Goal: Task Accomplishment & Management: Use online tool/utility

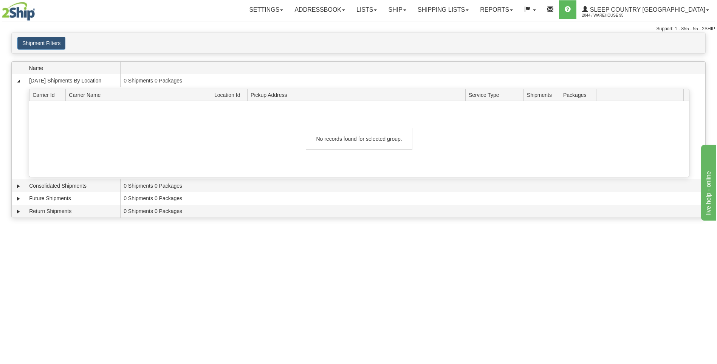
click at [22, 15] on img at bounding box center [18, 11] width 33 height 19
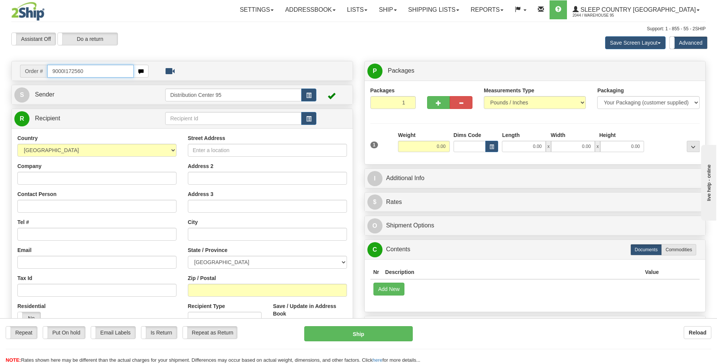
type input "9000I172560"
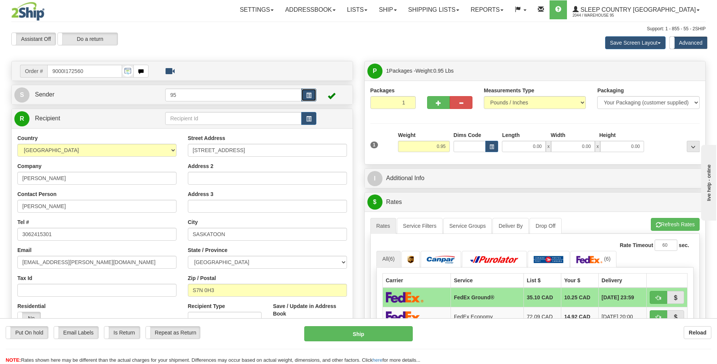
click at [314, 96] on button "button" at bounding box center [308, 94] width 15 height 13
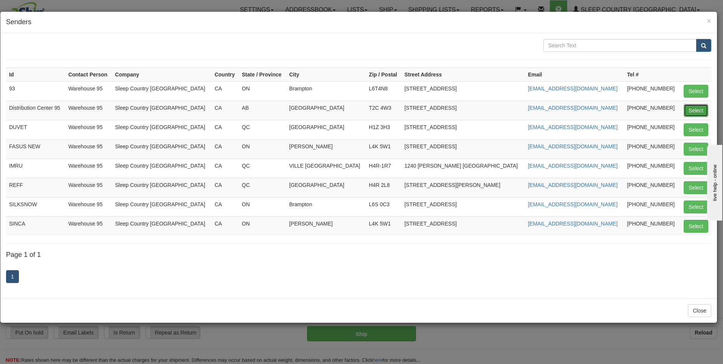
click at [700, 112] on button "Select" at bounding box center [695, 110] width 25 height 13
type input "Distribution Center 95"
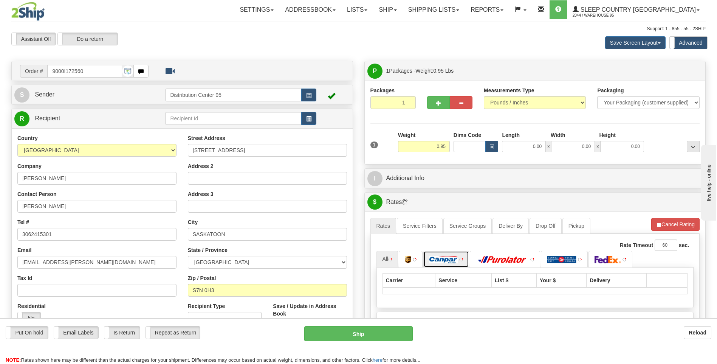
click at [448, 256] on img at bounding box center [443, 260] width 28 height 8
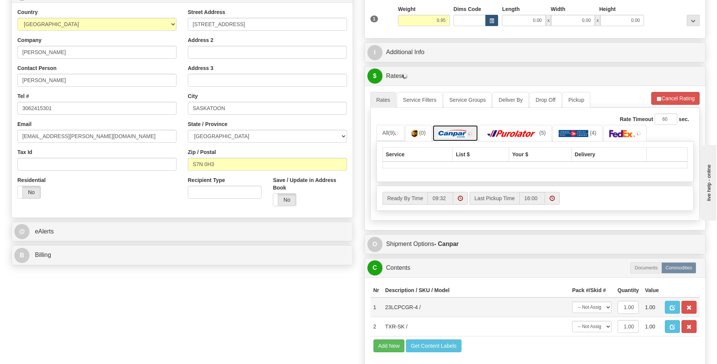
scroll to position [227, 0]
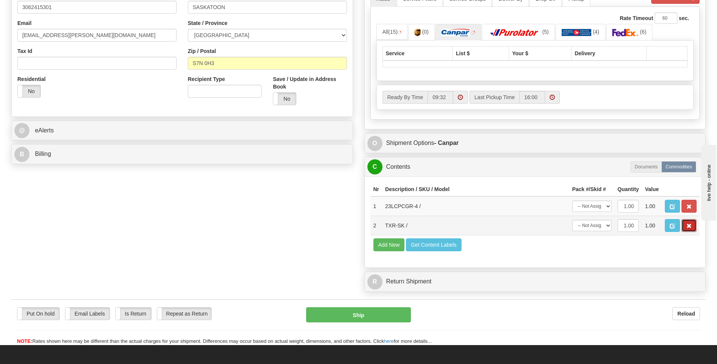
click at [693, 225] on button "button" at bounding box center [689, 225] width 15 height 13
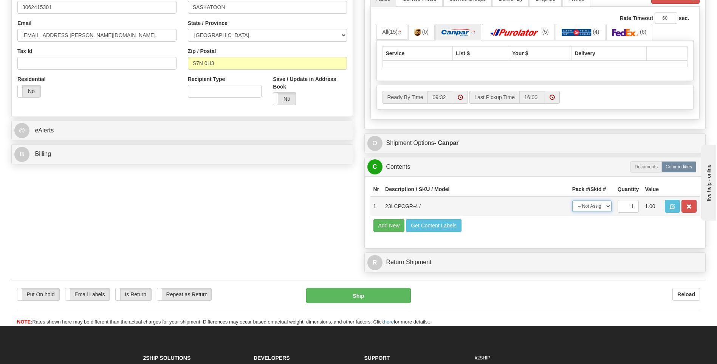
click at [600, 204] on select "-- Not Assigned -- Package 1" at bounding box center [591, 205] width 39 height 11
select select "0"
click at [572, 200] on select "-- Not Assigned -- Package 1" at bounding box center [591, 205] width 39 height 11
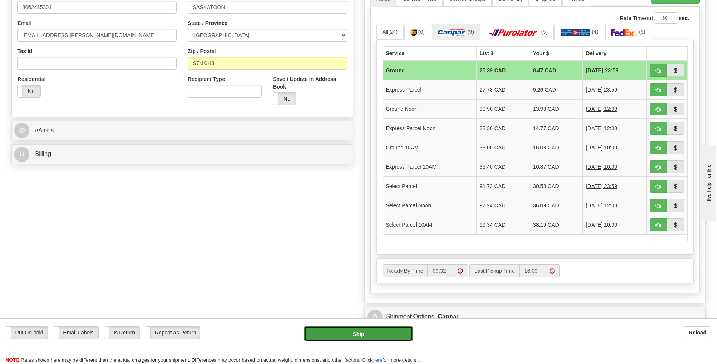
click at [346, 330] on button "Ship" at bounding box center [358, 333] width 108 height 15
type input "1"
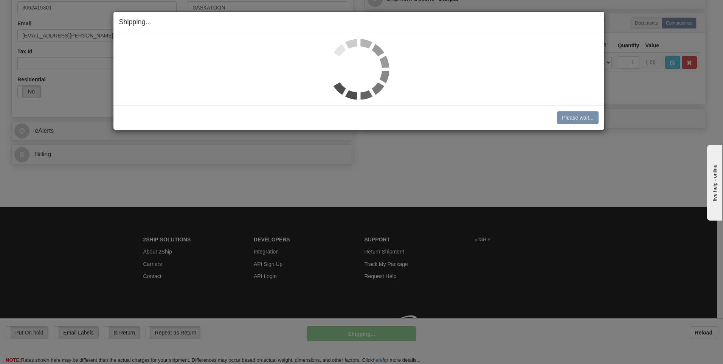
scroll to position [226, 0]
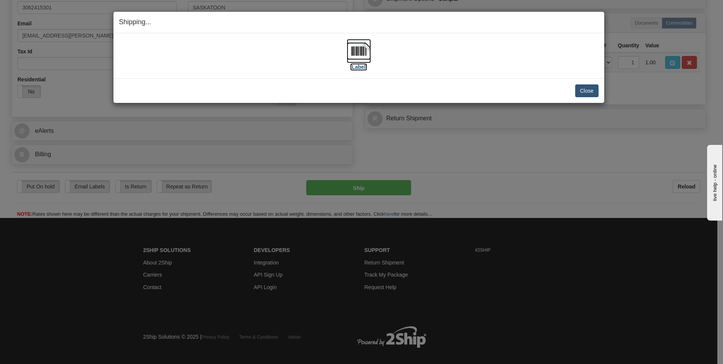
click at [364, 68] on label "[Label]" at bounding box center [358, 67] width 17 height 8
click at [588, 84] on button "Close" at bounding box center [586, 90] width 23 height 13
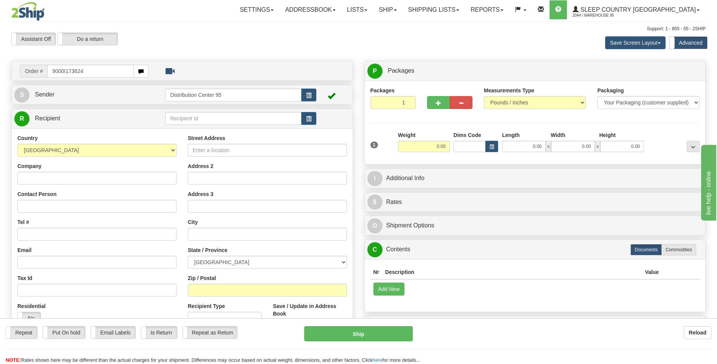
type input "9000I173624"
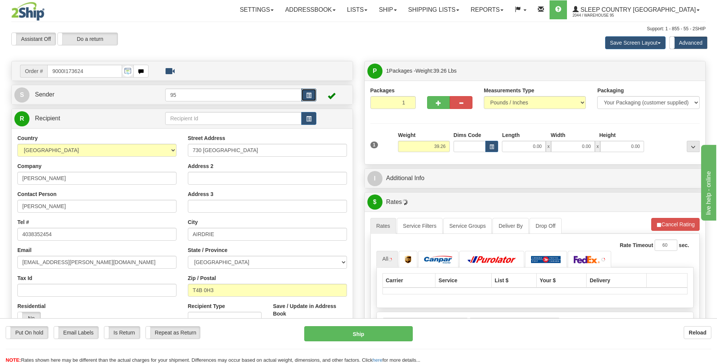
click at [306, 95] on button "button" at bounding box center [308, 94] width 15 height 13
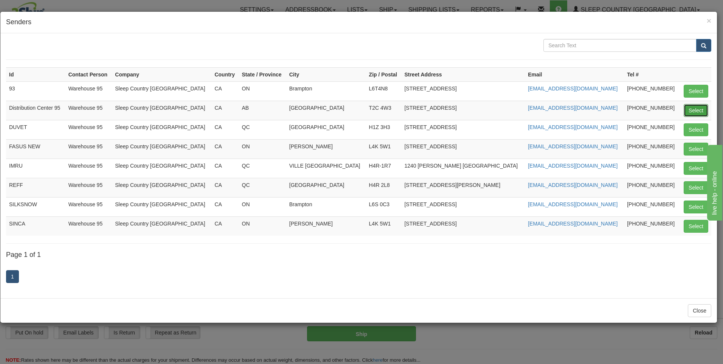
click at [697, 107] on button "Select" at bounding box center [695, 110] width 25 height 13
type input "Distribution Center 95"
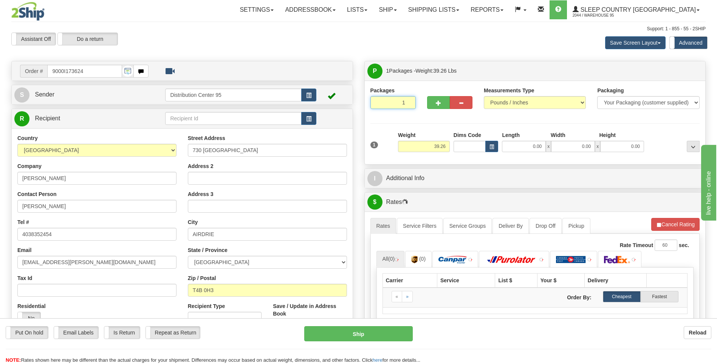
click at [403, 102] on input "1" at bounding box center [392, 102] width 45 height 13
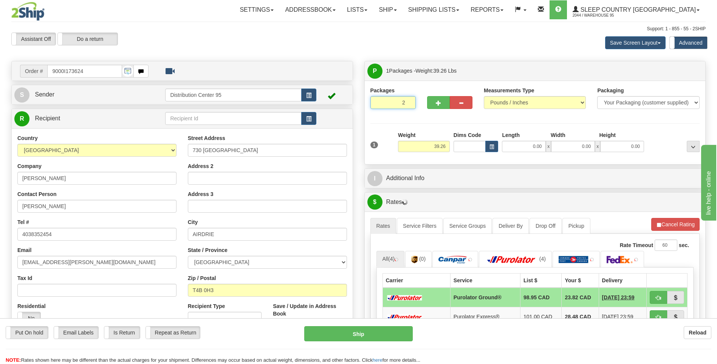
type input "2"
radio input "true"
click at [409, 100] on input "2" at bounding box center [392, 102] width 45 height 13
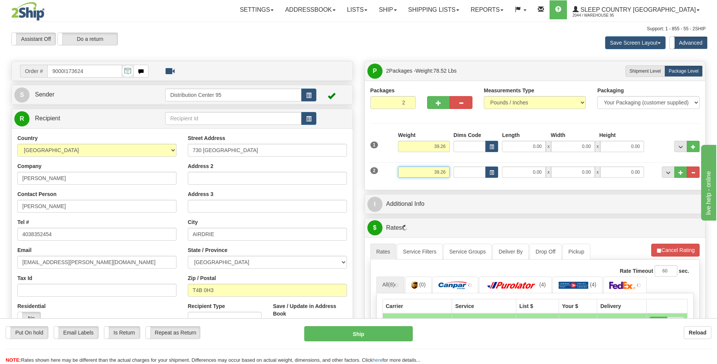
click at [448, 172] on input "39.26" at bounding box center [424, 171] width 52 height 11
type input "3"
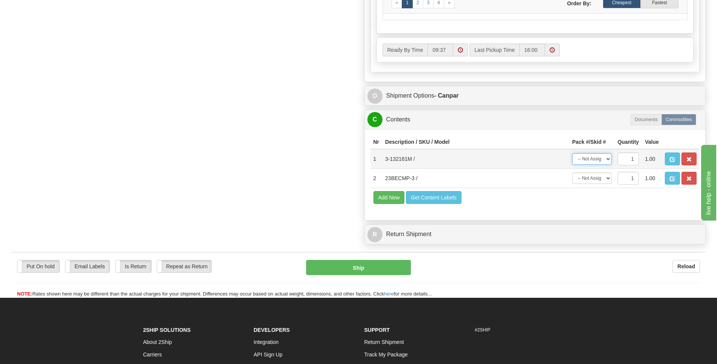
type input "3.00"
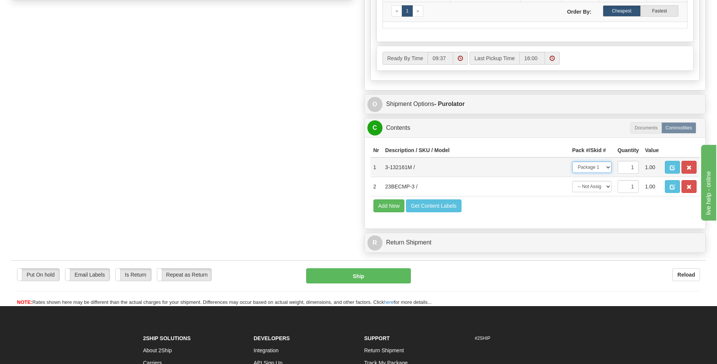
click at [572, 164] on select "-- Not Assigned -- Package 1 Package 2" at bounding box center [591, 166] width 39 height 11
click at [590, 173] on select "-- Not Assigned -- Package 1 Package 2" at bounding box center [591, 166] width 39 height 11
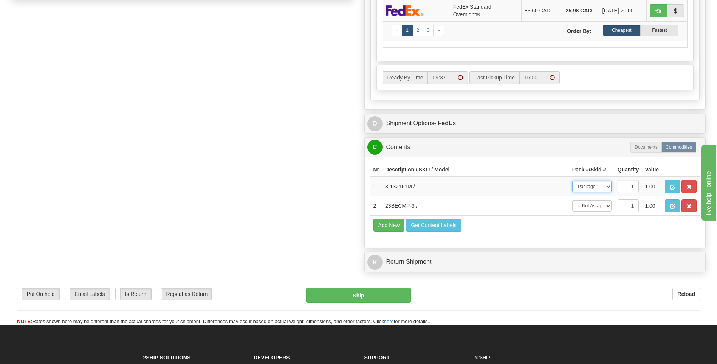
click at [572, 181] on select "-- Not Assigned -- Package 1 Package 2" at bounding box center [591, 186] width 39 height 11
click at [596, 182] on select "-- Not Assigned -- Package 1 Package 2" at bounding box center [591, 186] width 39 height 11
select select "0"
click at [572, 181] on select "-- Not Assigned -- Package 1 Package 2" at bounding box center [591, 186] width 39 height 11
click at [592, 208] on select "-- Not Assigned -- Package 1 Package 2" at bounding box center [591, 205] width 39 height 11
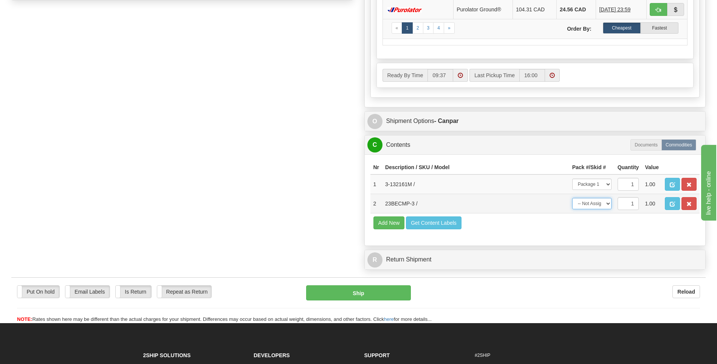
select select "1"
click at [572, 198] on select "-- Not Assigned -- Package 1 Package 2" at bounding box center [591, 203] width 39 height 11
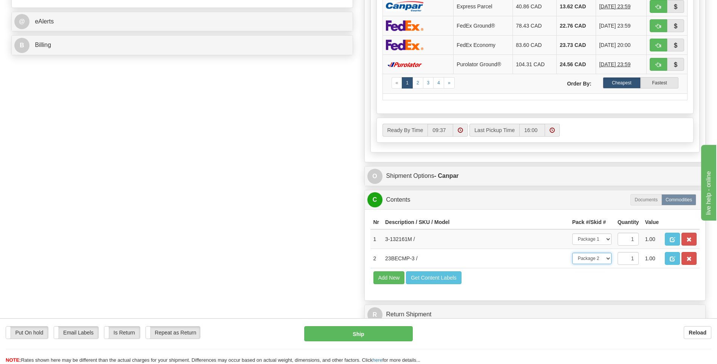
scroll to position [340, 0]
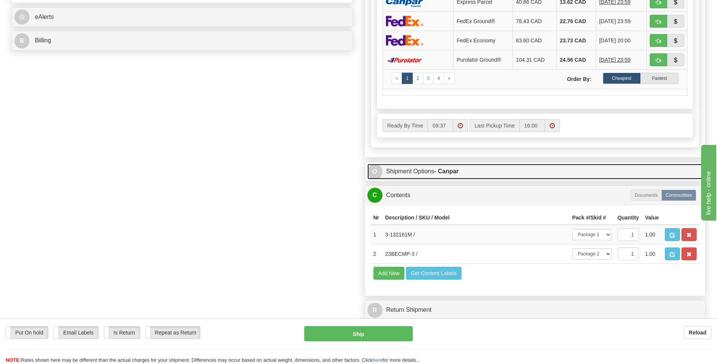
click at [445, 171] on strong "- Canpar" at bounding box center [446, 171] width 25 height 6
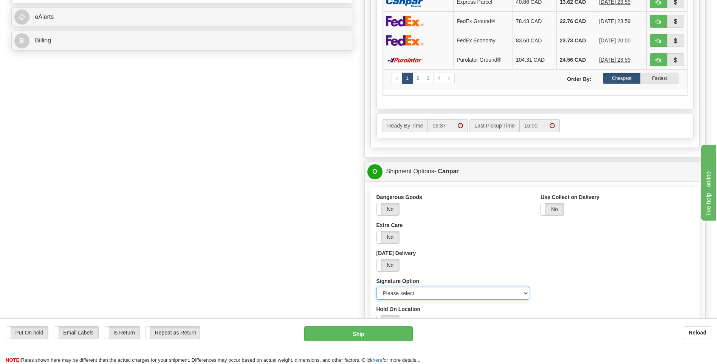
click at [412, 294] on select "Please select No Signature Required Signature Required Adult Signature" at bounding box center [452, 293] width 153 height 13
select select "2"
click at [376, 287] on select "Please select No Signature Required Signature Required Adult Signature" at bounding box center [452, 293] width 153 height 13
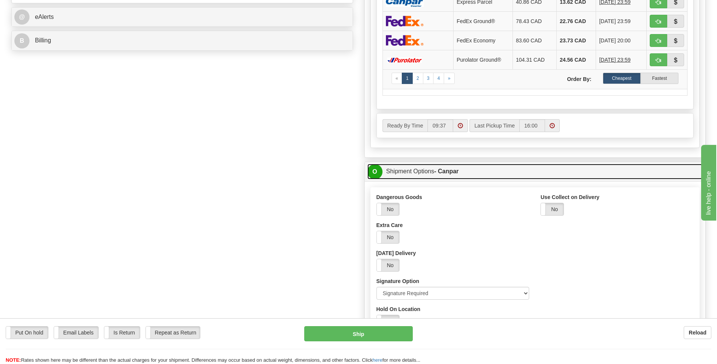
click at [423, 170] on link "O Shipment Options - Canpar" at bounding box center [535, 171] width 336 height 15
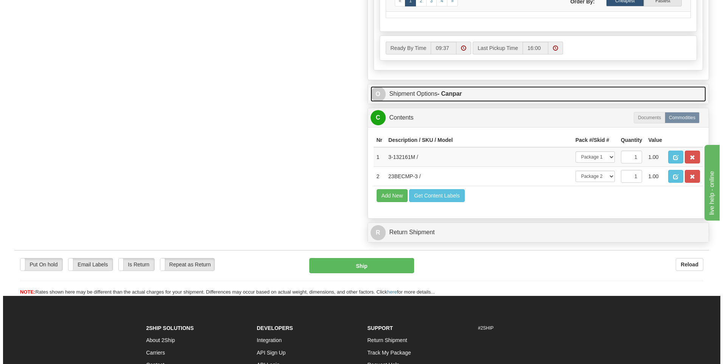
scroll to position [454, 0]
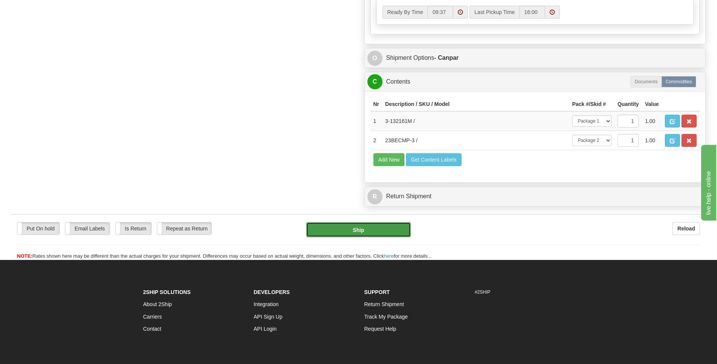
click at [380, 228] on button "Ship" at bounding box center [358, 229] width 104 height 15
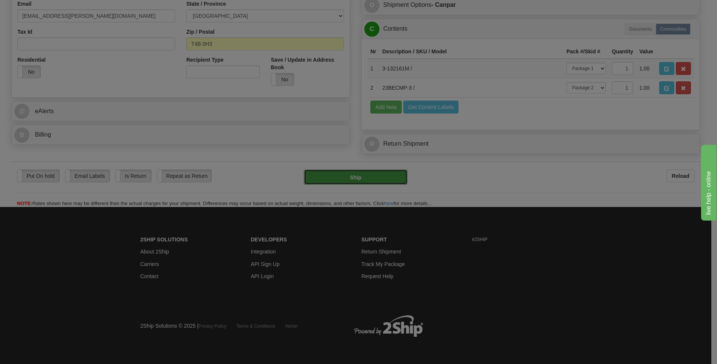
type input "1"
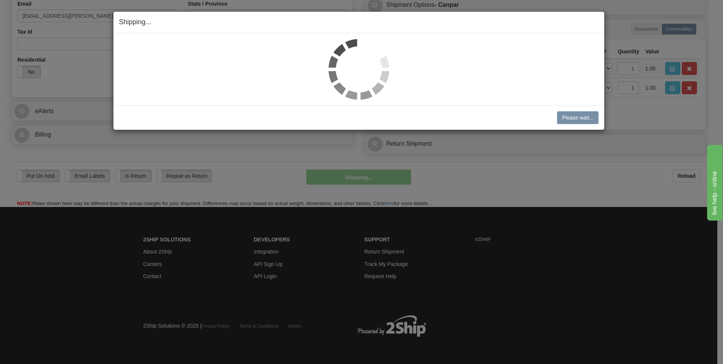
scroll to position [246, 0]
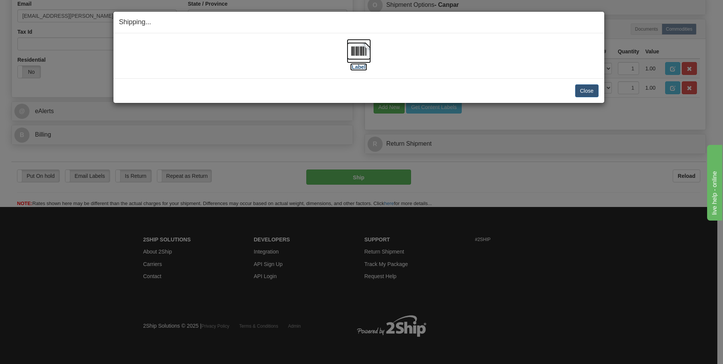
click at [354, 62] on img at bounding box center [359, 51] width 24 height 24
click at [594, 95] on button "Close" at bounding box center [586, 90] width 23 height 13
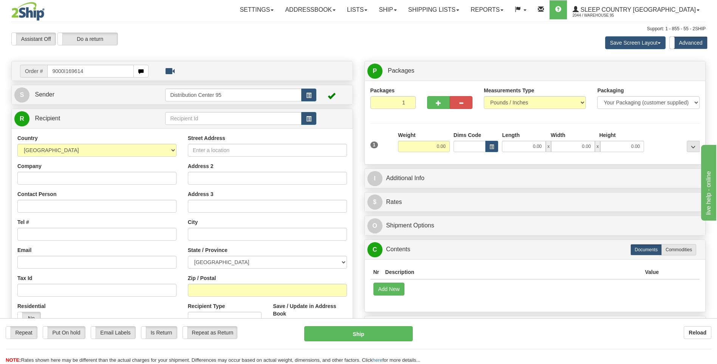
type input "9000I169614"
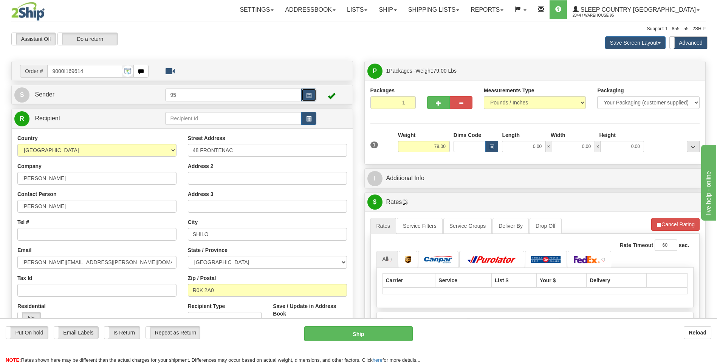
click at [308, 89] on button "button" at bounding box center [308, 94] width 15 height 13
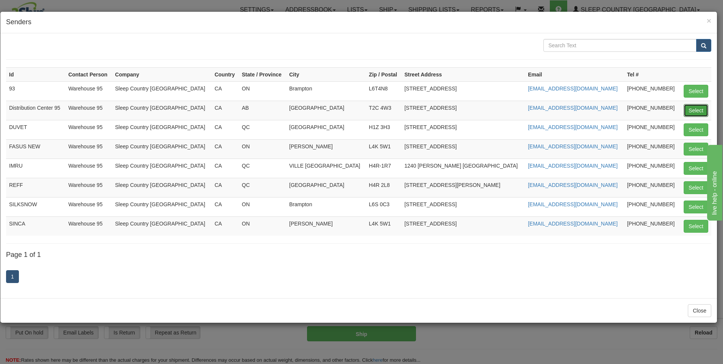
click at [708, 107] on td "Select" at bounding box center [695, 110] width 32 height 19
click at [702, 111] on button "Select" at bounding box center [695, 110] width 25 height 13
type input "Distribution Center 95"
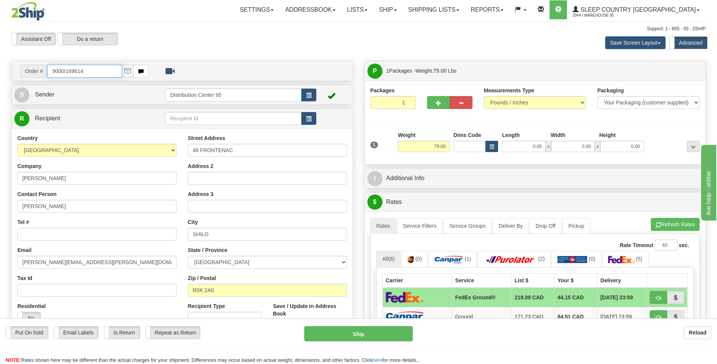
drag, startPoint x: 98, startPoint y: 71, endPoint x: 34, endPoint y: 65, distance: 64.2
click at [34, 65] on div "Order # 9000I169614" at bounding box center [84, 71] width 129 height 13
click at [40, 236] on input "Tel #" at bounding box center [96, 234] width 159 height 13
paste input "306 865-1303"
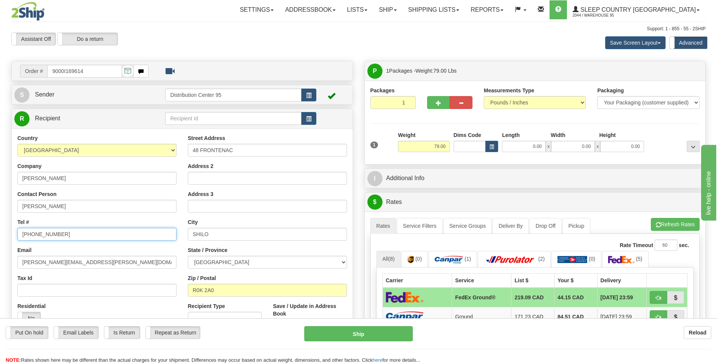
type input "306 865-1303"
click at [72, 133] on div "Country AFGHANISTAN ALAND ISLANDS ALBANIA ALGERIA AMERICAN SAMOA ANDORRA ANGOLA…" at bounding box center [182, 235] width 341 height 215
click at [518, 148] on input "0.00" at bounding box center [524, 146] width 44 height 11
type input "17.00"
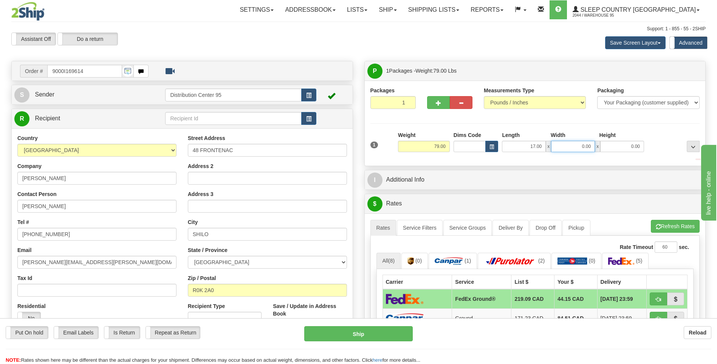
click at [573, 144] on input "0.00" at bounding box center [573, 146] width 44 height 11
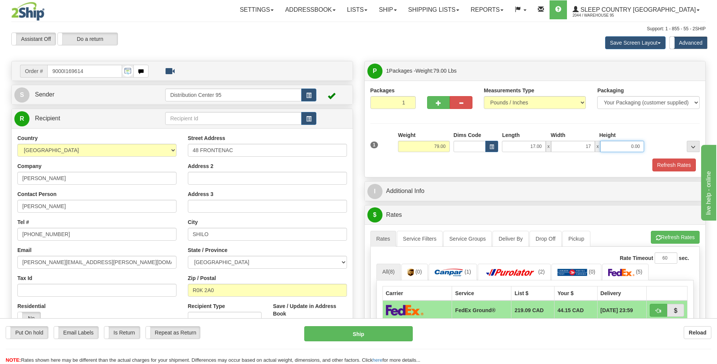
type input "17.00"
click at [635, 148] on input "0.00" at bounding box center [622, 146] width 44 height 11
type input "0.00"
click at [656, 140] on div at bounding box center [674, 141] width 56 height 21
click at [625, 147] on input "0.00" at bounding box center [622, 146] width 44 height 11
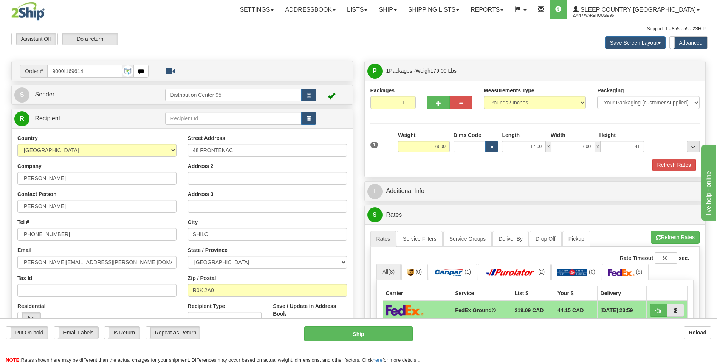
type input "41.00"
click at [661, 137] on div at bounding box center [674, 141] width 56 height 21
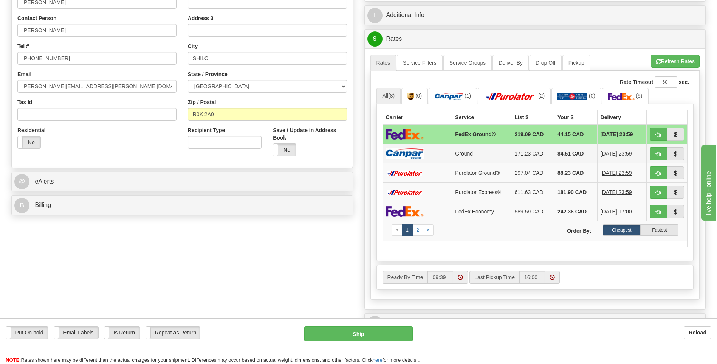
scroll to position [189, 0]
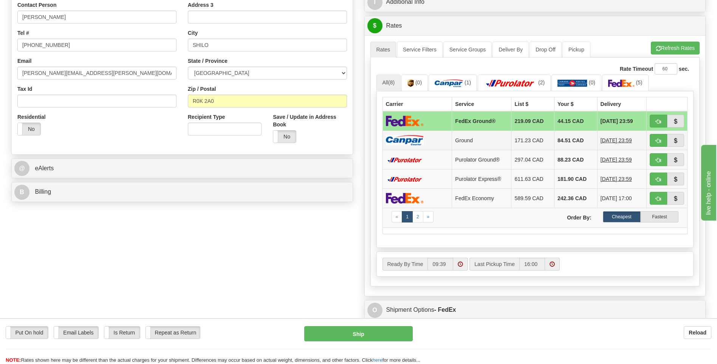
click at [440, 144] on td at bounding box center [418, 139] width 70 height 19
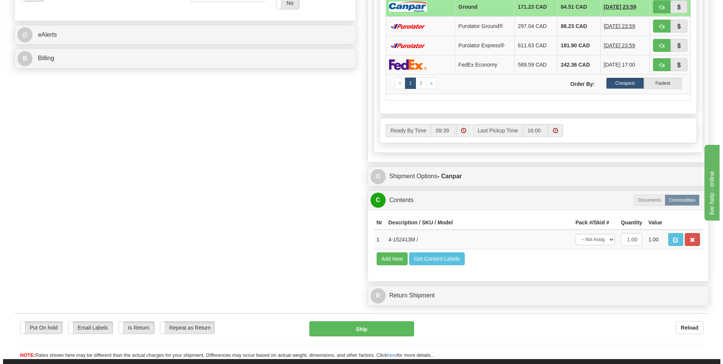
scroll to position [340, 0]
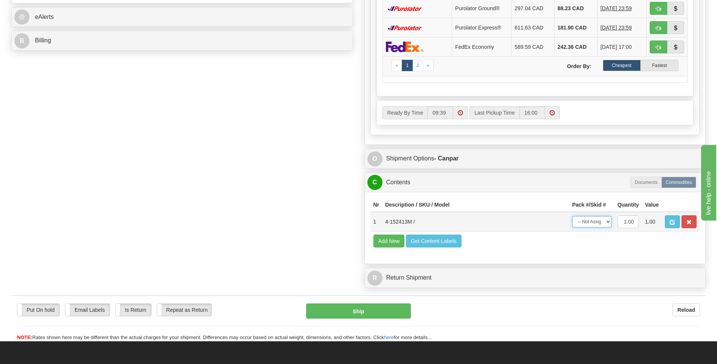
click at [590, 223] on select "-- Not Assigned -- Package 1" at bounding box center [591, 221] width 39 height 11
select select "0"
click at [572, 216] on select "-- Not Assigned -- Package 1" at bounding box center [591, 221] width 39 height 11
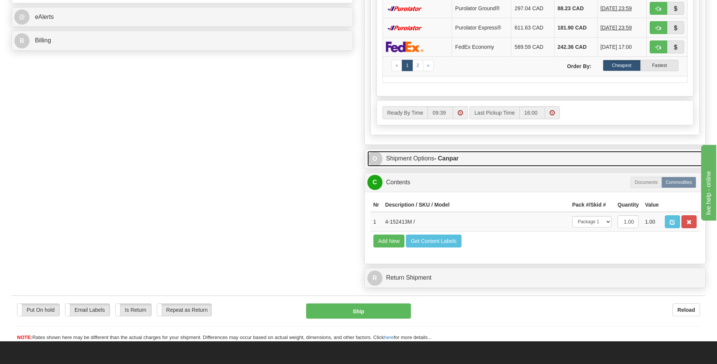
click at [468, 164] on link "O Shipment Options - Canpar" at bounding box center [535, 158] width 336 height 15
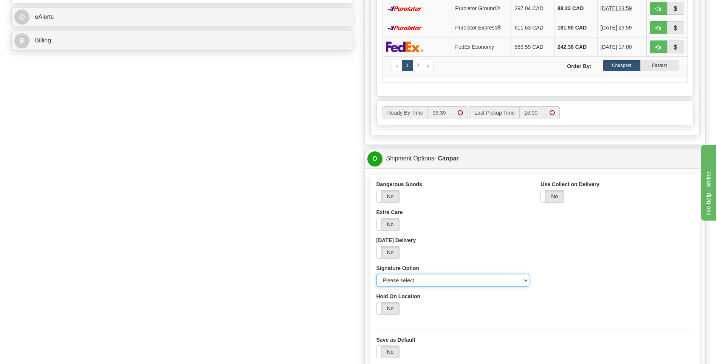
click at [421, 277] on select "Please select No Signature Required Signature Required Adult Signature" at bounding box center [452, 280] width 153 height 13
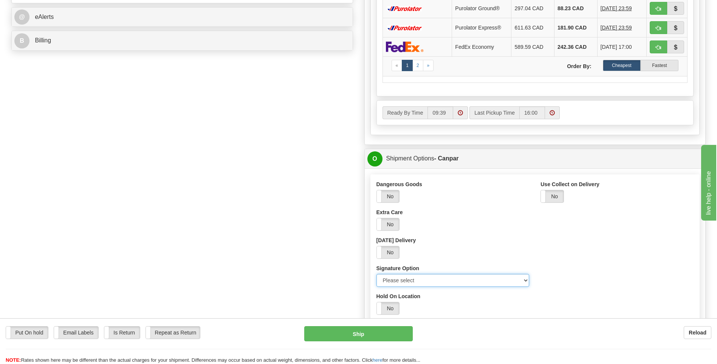
select select "2"
click at [376, 274] on select "Please select No Signature Required Signature Required Adult Signature" at bounding box center [452, 280] width 153 height 13
click at [407, 149] on div "P Packages 1 Packages - Weight: 79.00 Lbs Shipment Level Shipm. Package Level P…" at bounding box center [535, 118] width 353 height 795
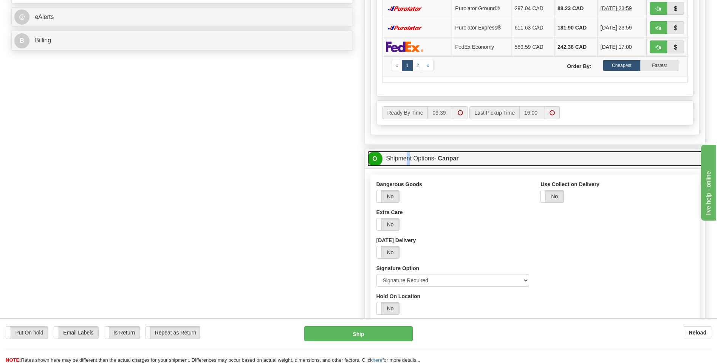
click at [405, 152] on link "O Shipment Options - Canpar" at bounding box center [535, 158] width 336 height 15
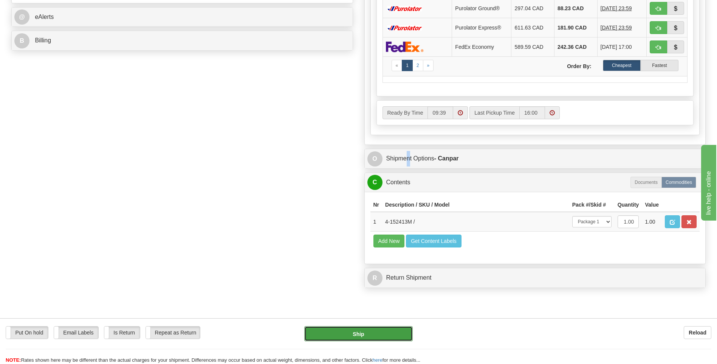
click at [384, 337] on button "Ship" at bounding box center [358, 333] width 108 height 15
type input "1"
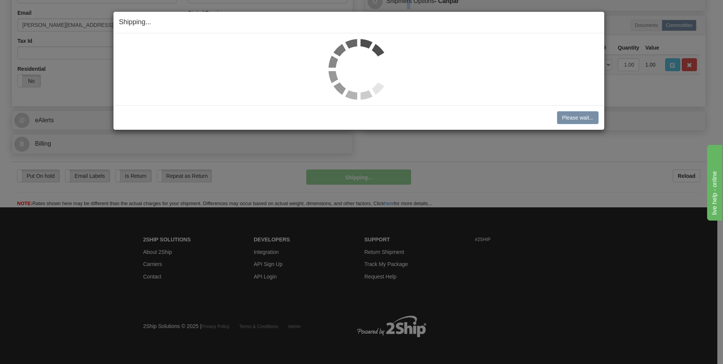
scroll to position [237, 0]
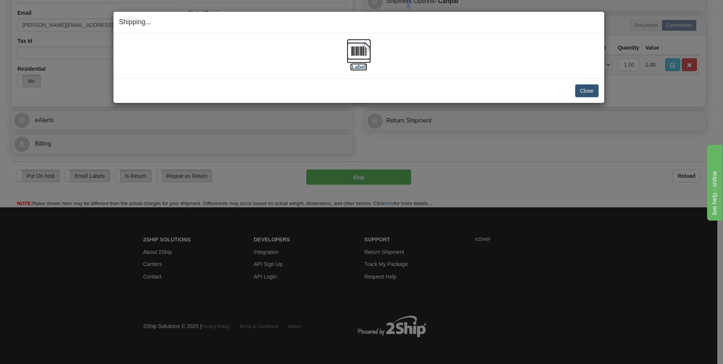
click at [357, 64] on label "[Label]" at bounding box center [358, 67] width 17 height 8
click at [582, 93] on button "Close" at bounding box center [586, 90] width 23 height 13
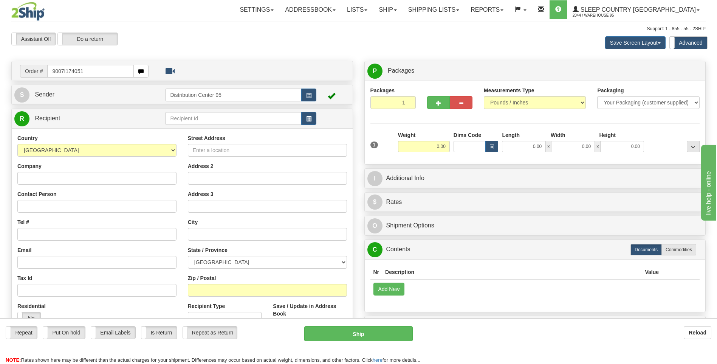
type input "9007I174051"
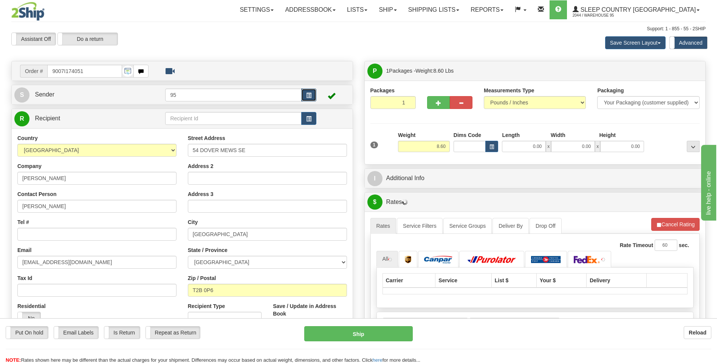
click at [308, 90] on button "button" at bounding box center [308, 94] width 15 height 13
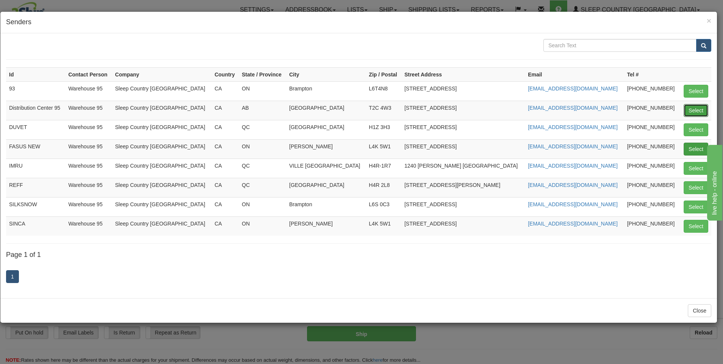
click at [691, 112] on button "Select" at bounding box center [695, 110] width 25 height 13
type input "Distribution Center 95"
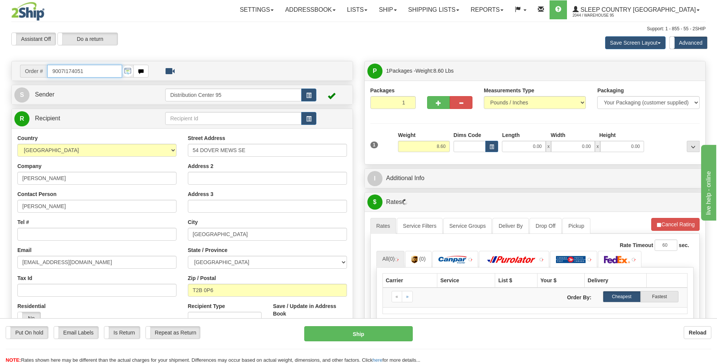
drag, startPoint x: 91, startPoint y: 70, endPoint x: 28, endPoint y: 68, distance: 62.8
click at [28, 68] on div "Order # 9007I174051" at bounding box center [84, 71] width 129 height 13
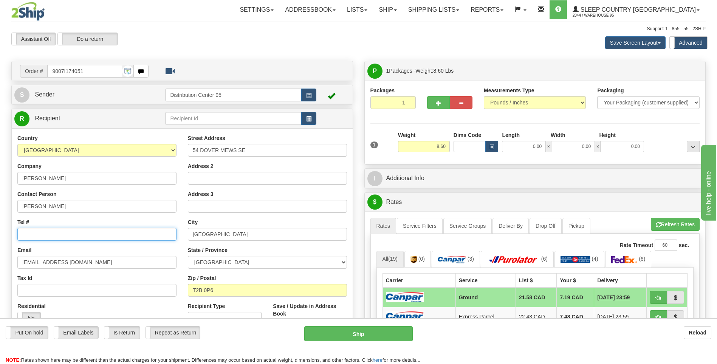
click at [48, 234] on input "Tel #" at bounding box center [96, 234] width 159 height 13
paste input "403 909-7720"
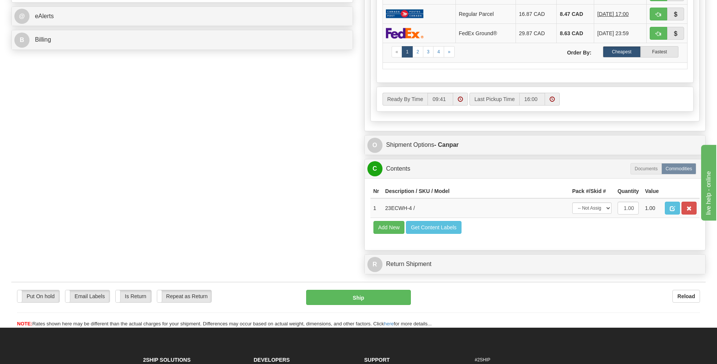
scroll to position [378, 0]
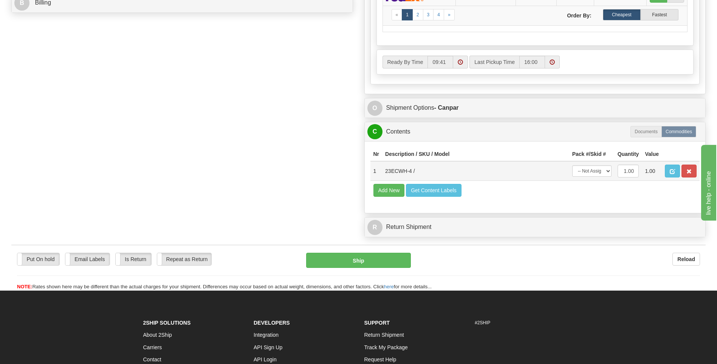
type input "403 909-7720"
click at [600, 168] on select "-- Not Assigned -- Package 1" at bounding box center [591, 170] width 39 height 11
select select "0"
click at [572, 165] on select "-- Not Assigned -- Package 1" at bounding box center [591, 170] width 39 height 11
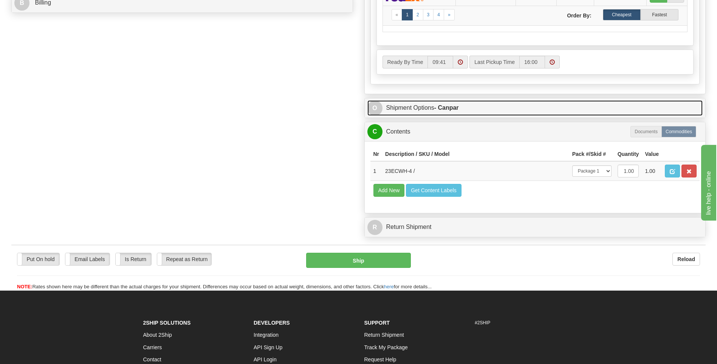
click at [415, 109] on link "O Shipment Options - Canpar" at bounding box center [535, 107] width 336 height 15
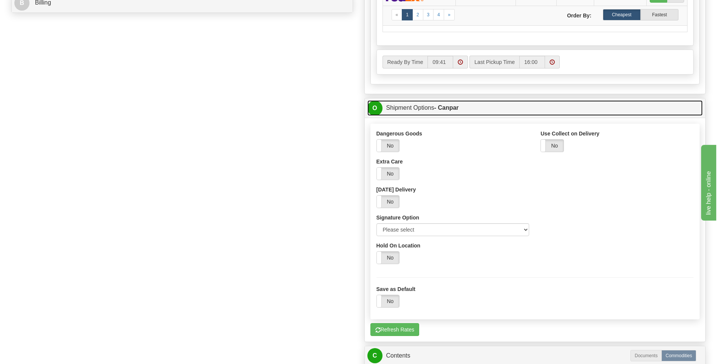
click at [395, 108] on link "O Shipment Options - Canpar" at bounding box center [535, 107] width 336 height 15
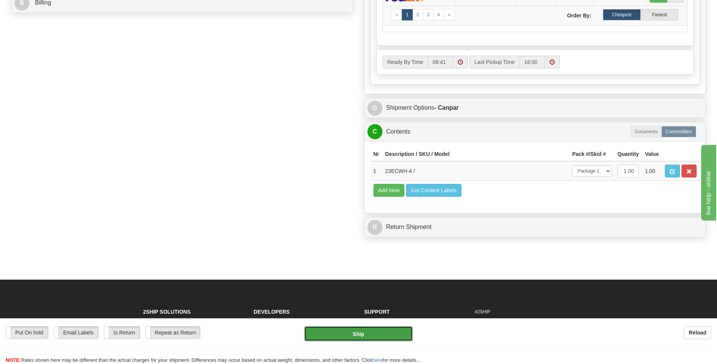
click at [352, 336] on button "Ship" at bounding box center [358, 333] width 108 height 15
type input "1"
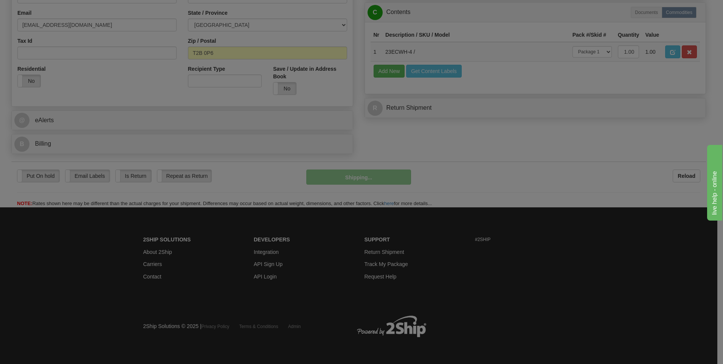
scroll to position [237, 0]
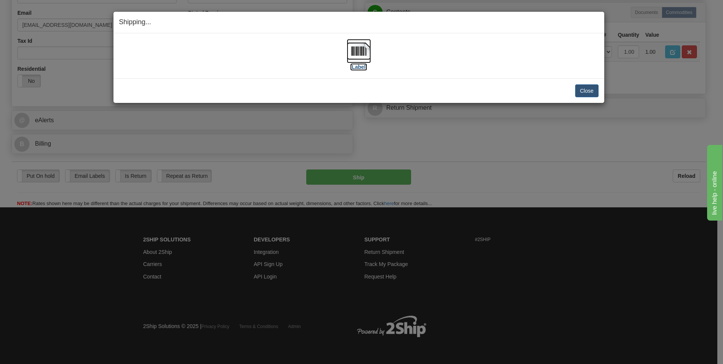
click at [361, 67] on label "[Label]" at bounding box center [358, 67] width 17 height 8
click at [580, 89] on button "Close" at bounding box center [586, 90] width 23 height 13
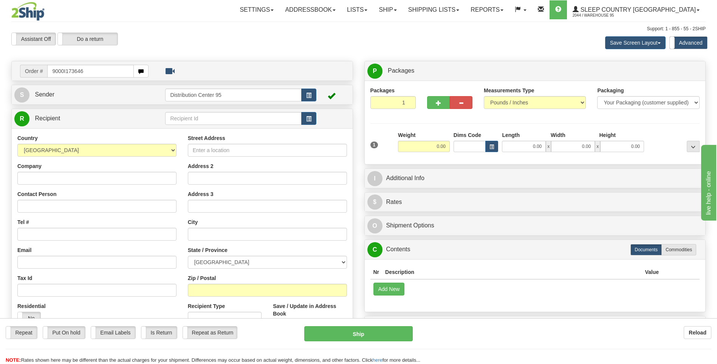
type input "9000I173646"
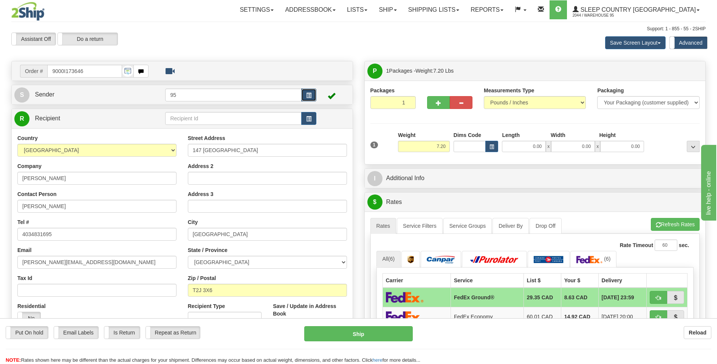
click at [305, 94] on button "button" at bounding box center [308, 94] width 15 height 13
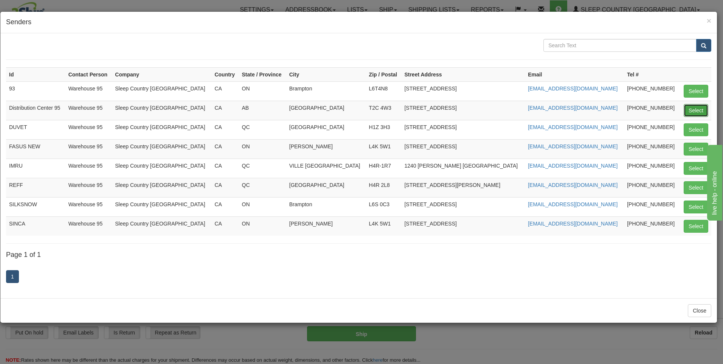
click at [697, 108] on button "Select" at bounding box center [695, 110] width 25 height 13
type input "Distribution Center 95"
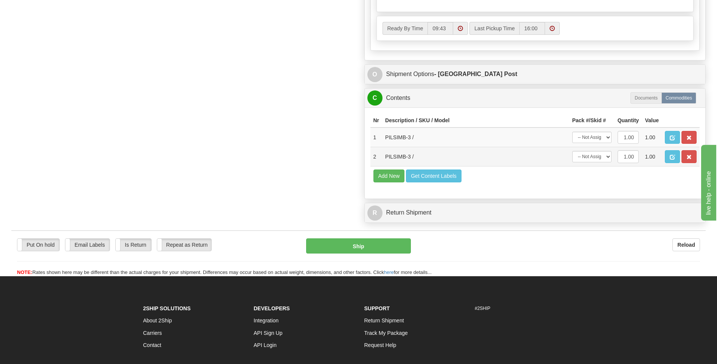
scroll to position [416, 0]
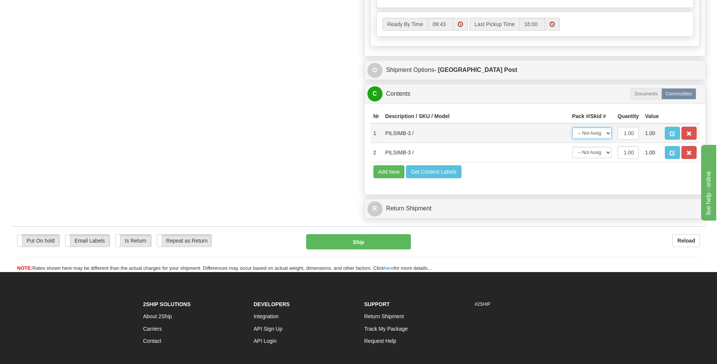
click at [601, 135] on select "-- Not Assigned -- Package 1" at bounding box center [591, 132] width 39 height 11
select select "0"
click at [572, 127] on select "-- Not Assigned -- Package 1" at bounding box center [591, 132] width 39 height 11
click at [597, 154] on select "-- Not Assigned -- Package 1" at bounding box center [591, 152] width 39 height 11
select select "0"
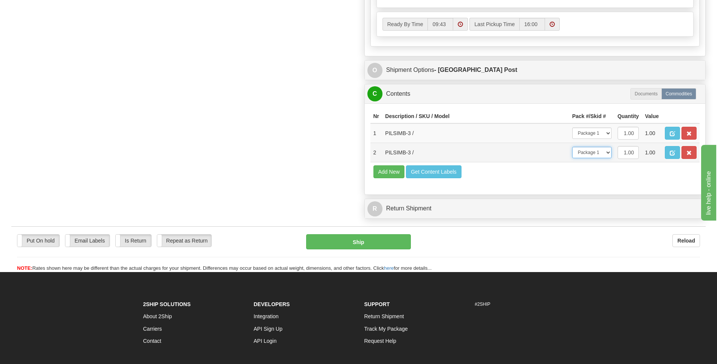
click at [572, 147] on select "-- Not Assigned -- Package 1" at bounding box center [591, 152] width 39 height 11
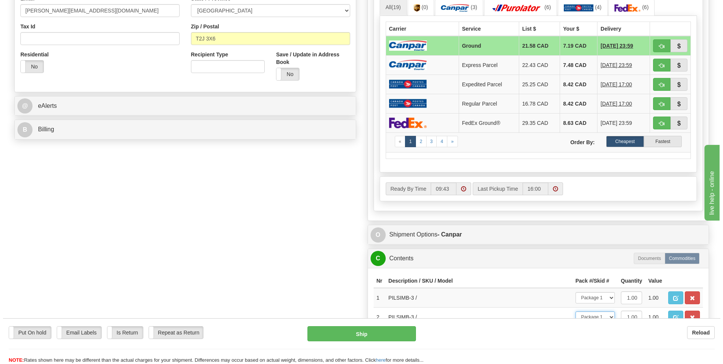
scroll to position [265, 0]
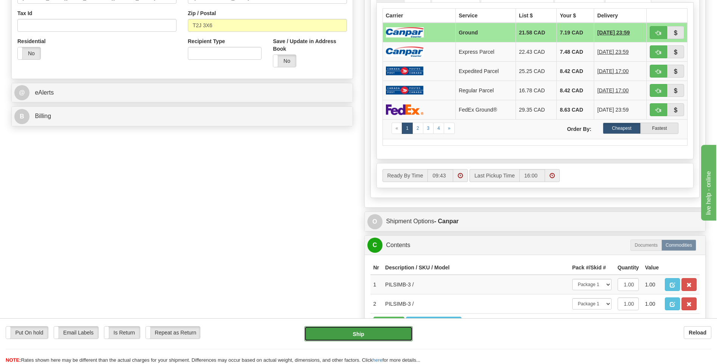
click at [361, 332] on button "Ship" at bounding box center [358, 333] width 108 height 15
type input "1"
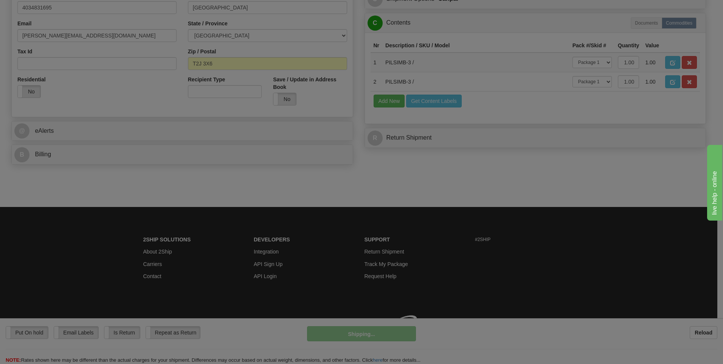
scroll to position [237, 0]
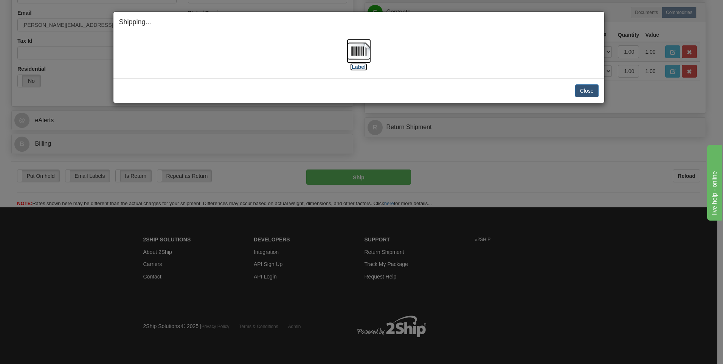
click at [362, 65] on label "[Label]" at bounding box center [358, 67] width 17 height 8
click at [591, 87] on button "Close" at bounding box center [586, 90] width 23 height 13
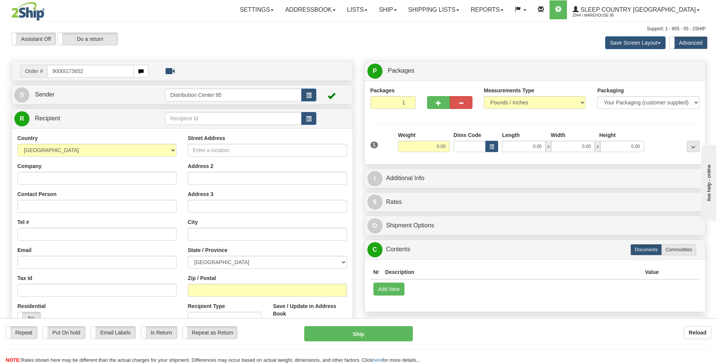
type input "9000I173652"
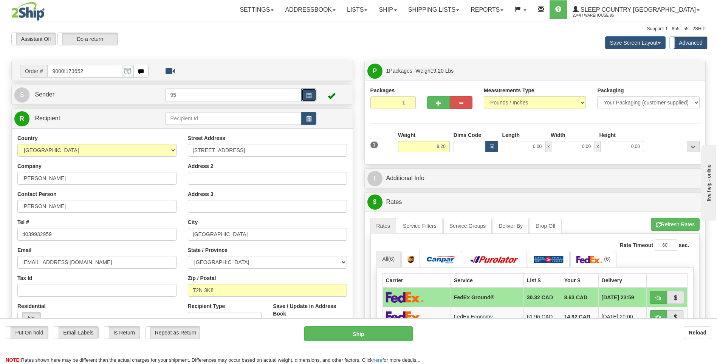
click at [314, 95] on button "button" at bounding box center [308, 94] width 15 height 13
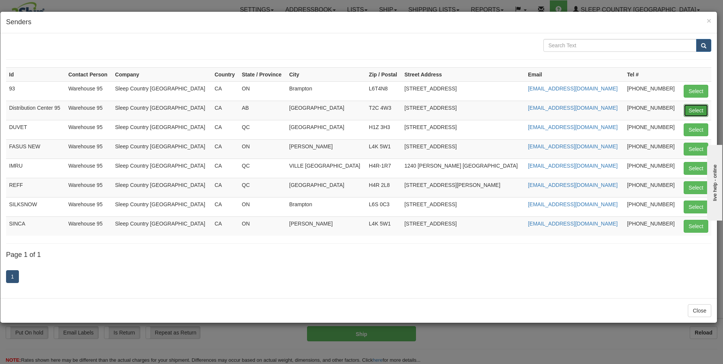
click at [701, 109] on button "Select" at bounding box center [695, 110] width 25 height 13
type input "Distribution Center 95"
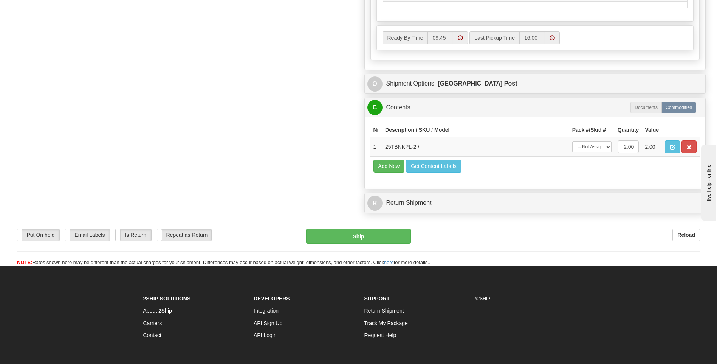
scroll to position [416, 0]
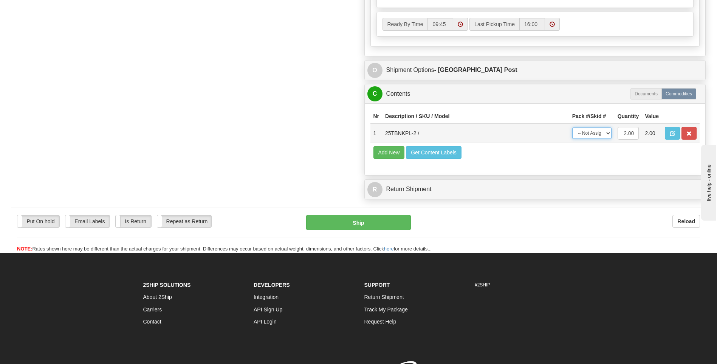
click at [588, 133] on select "-- Not Assigned -- Package 1" at bounding box center [591, 132] width 39 height 11
select select "0"
click at [572, 127] on select "-- Not Assigned -- Package 1" at bounding box center [591, 132] width 39 height 11
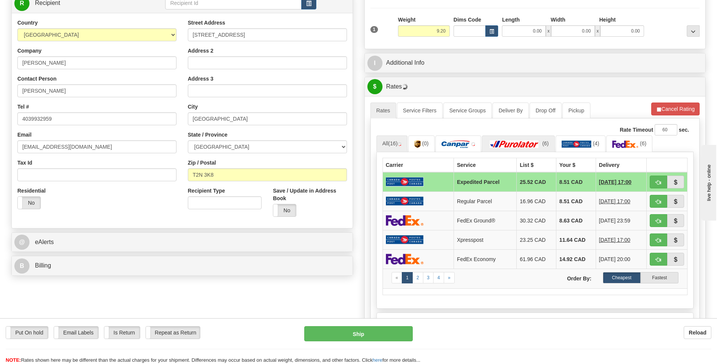
scroll to position [113, 0]
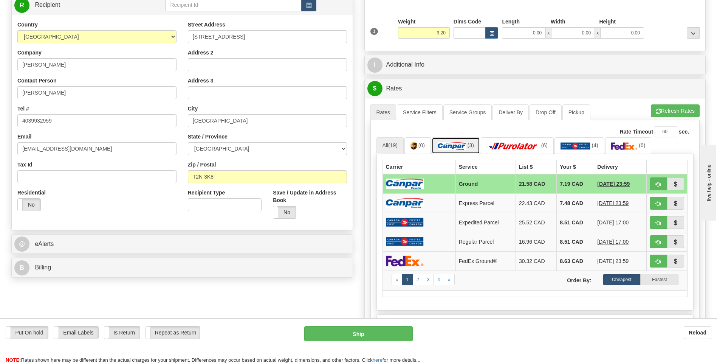
click at [465, 146] on img at bounding box center [452, 146] width 28 height 8
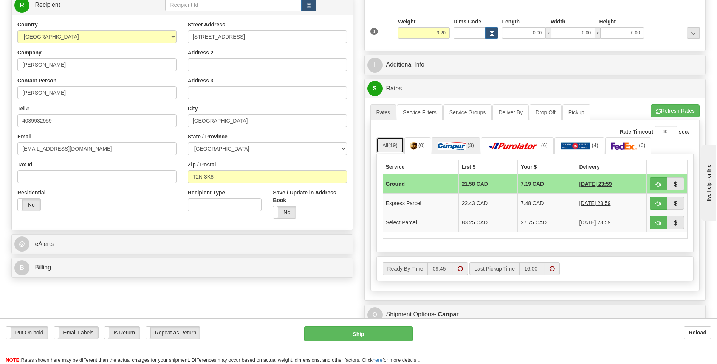
click at [398, 143] on span "(19)" at bounding box center [392, 145] width 9 height 6
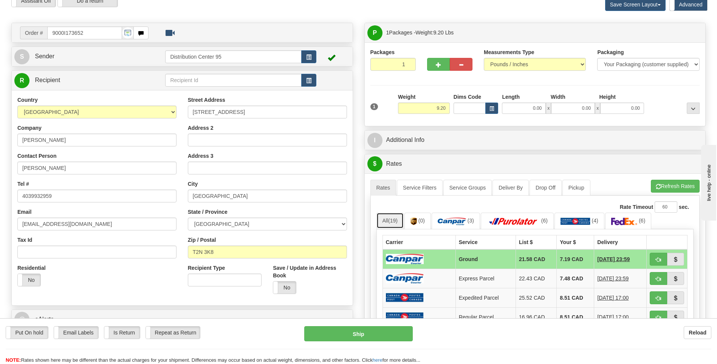
scroll to position [38, 0]
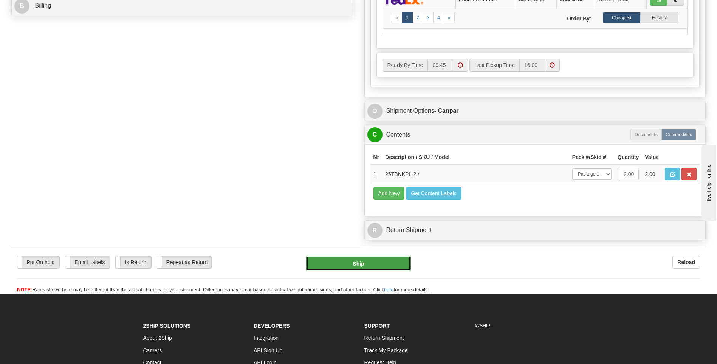
click at [393, 266] on button "Ship" at bounding box center [358, 263] width 104 height 15
type input "1"
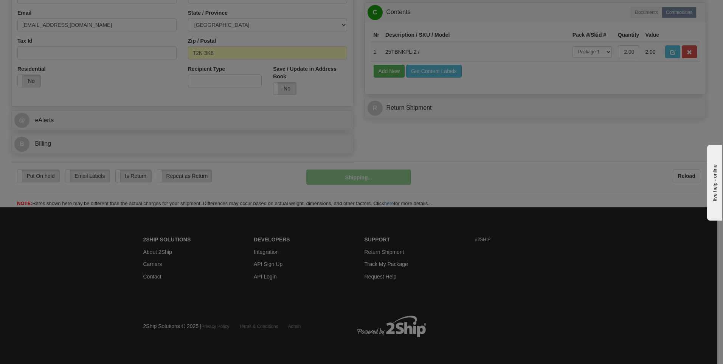
scroll to position [237, 0]
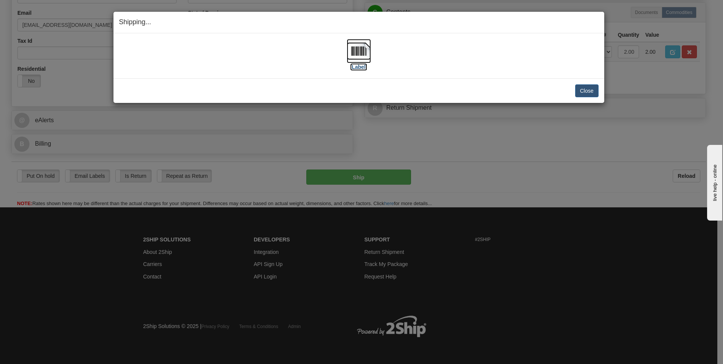
click at [353, 65] on label "[Label]" at bounding box center [358, 67] width 17 height 8
click at [588, 95] on button "Close" at bounding box center [586, 90] width 23 height 13
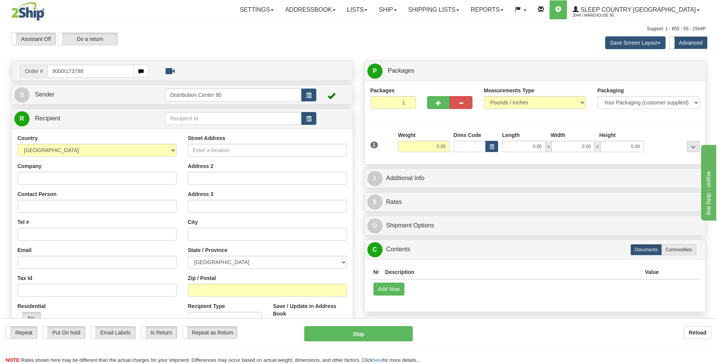
type input "9000I173788"
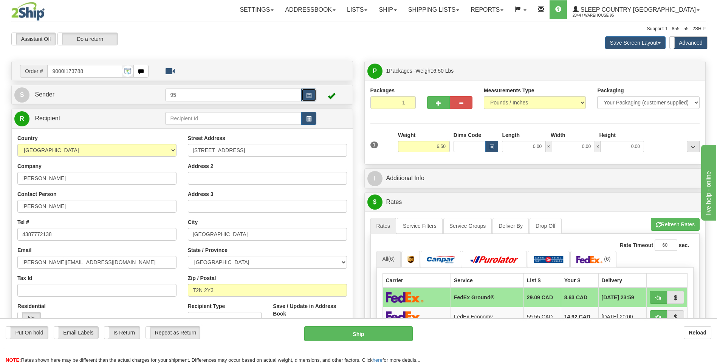
click at [308, 91] on button "button" at bounding box center [308, 94] width 15 height 13
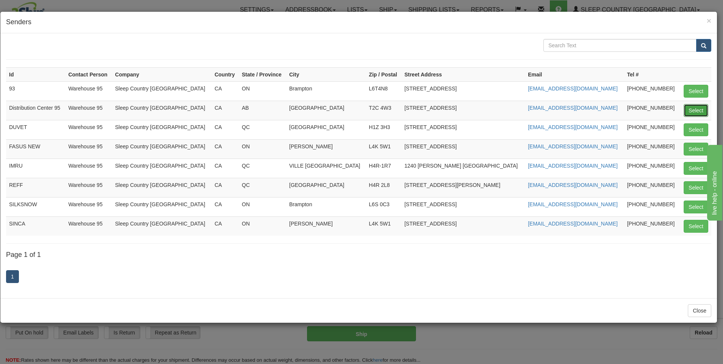
click at [688, 109] on button "Select" at bounding box center [695, 110] width 25 height 13
type input "Distribution Center 95"
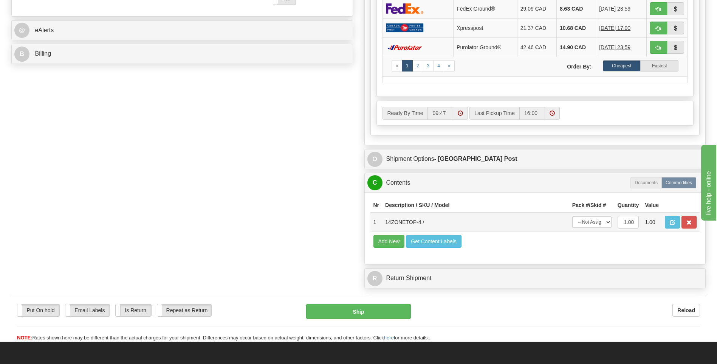
scroll to position [340, 0]
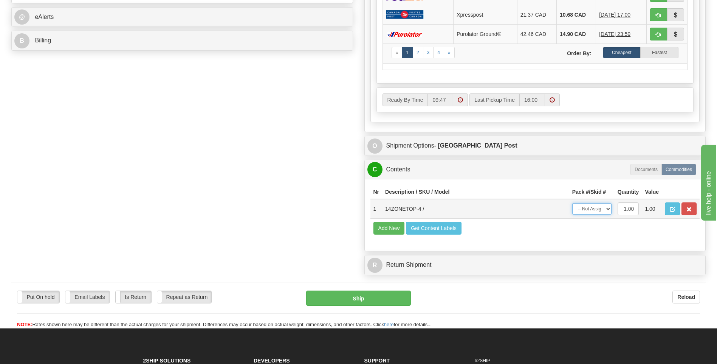
click at [585, 208] on select "-- Not Assigned -- Package 1" at bounding box center [591, 208] width 39 height 11
select select "0"
click at [572, 203] on select "-- Not Assigned -- Package 1" at bounding box center [591, 208] width 39 height 11
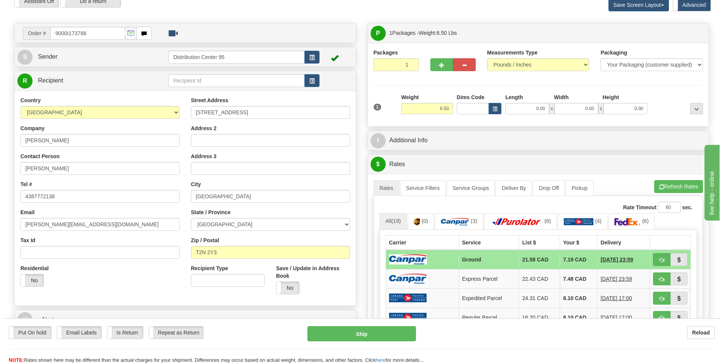
scroll to position [0, 0]
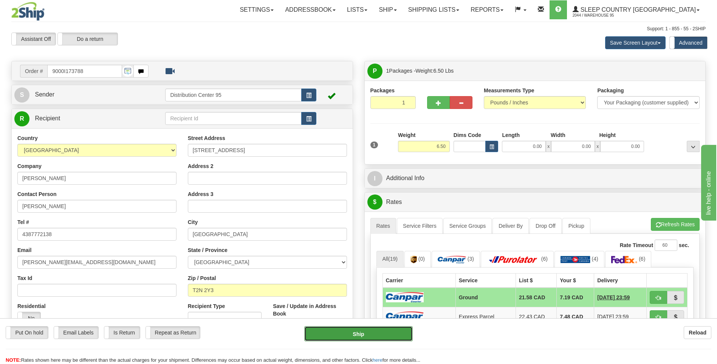
click at [367, 336] on button "Ship" at bounding box center [358, 333] width 108 height 15
type input "1"
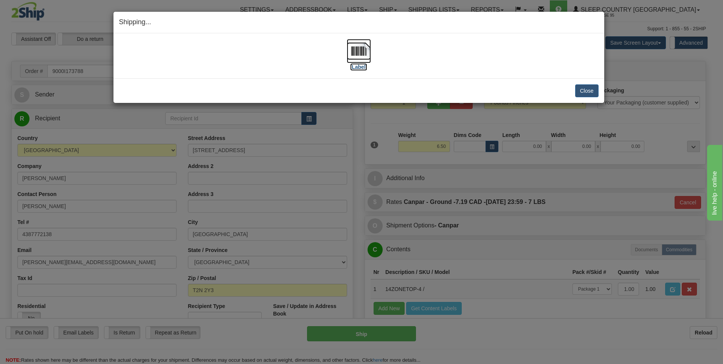
click at [356, 66] on label "[Label]" at bounding box center [358, 67] width 17 height 8
click at [587, 91] on button "Close" at bounding box center [586, 90] width 23 height 13
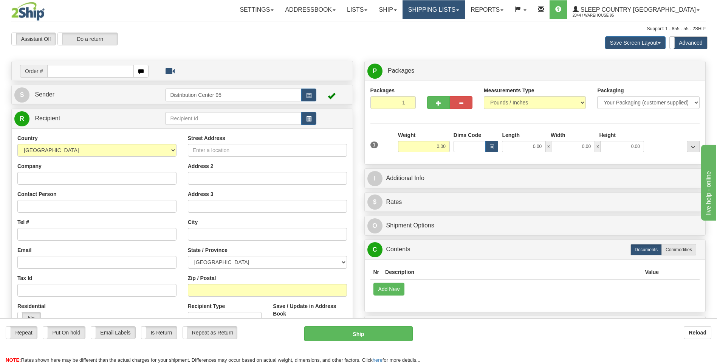
click at [465, 12] on link "Shipping lists" at bounding box center [434, 9] width 62 height 19
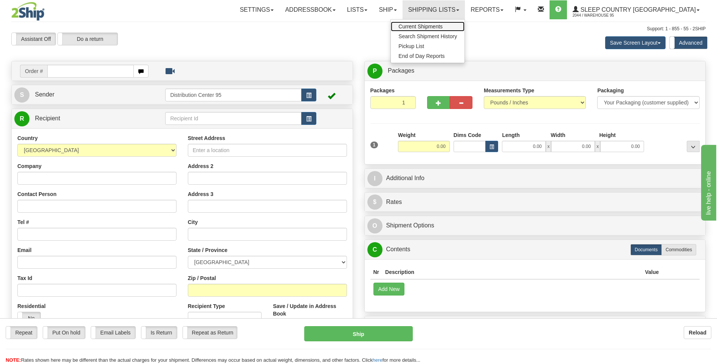
click at [443, 27] on span "Current Shipments" at bounding box center [420, 26] width 44 height 6
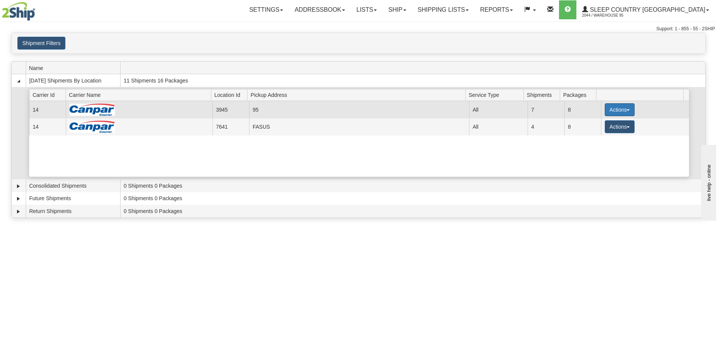
click at [616, 108] on button "Actions" at bounding box center [620, 109] width 30 height 13
click at [603, 132] on link "Close" at bounding box center [604, 134] width 60 height 10
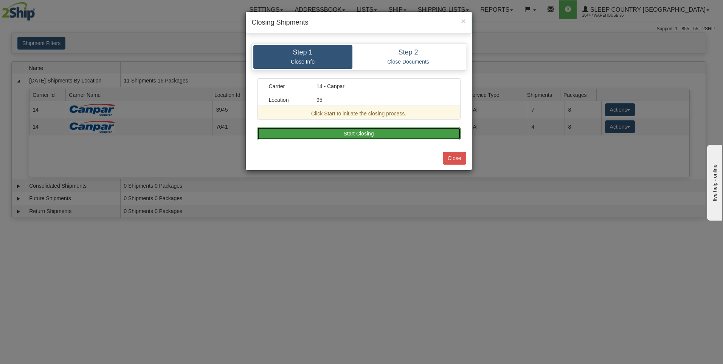
click at [337, 133] on button "Start Closing" at bounding box center [358, 133] width 203 height 13
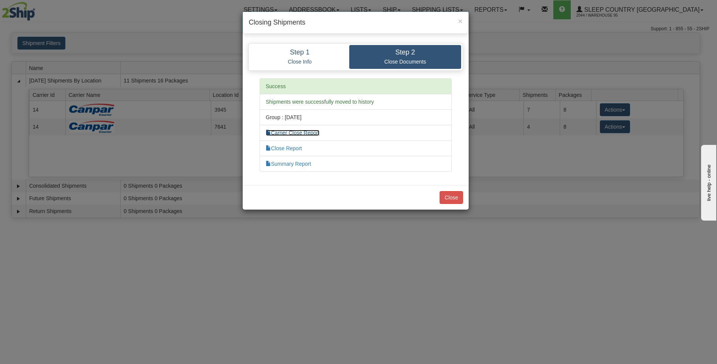
click at [312, 135] on link "Carrier Close Report" at bounding box center [293, 133] width 54 height 6
click at [301, 163] on link "Summary Report" at bounding box center [288, 164] width 45 height 6
click at [457, 204] on div "Close" at bounding box center [356, 197] width 226 height 25
click at [454, 197] on button "Close" at bounding box center [451, 197] width 23 height 13
